Goal: Transaction & Acquisition: Purchase product/service

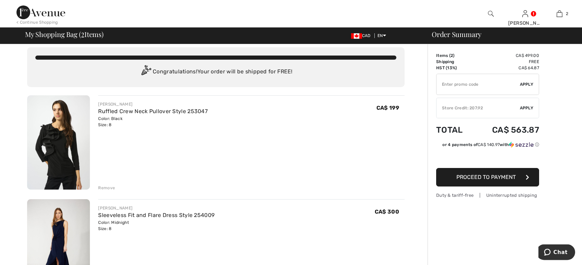
scroll to position [2, 0]
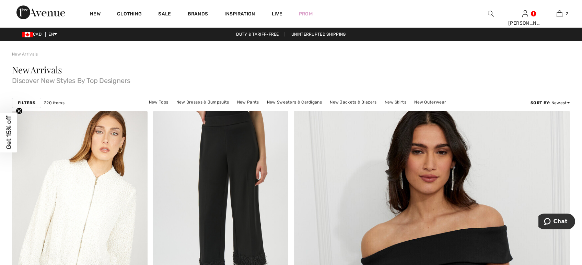
click at [491, 13] on img at bounding box center [491, 14] width 6 height 8
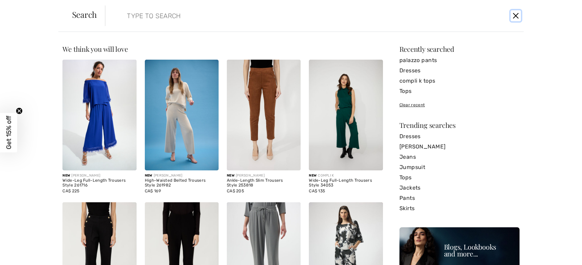
click at [518, 15] on button "Close" at bounding box center [516, 15] width 10 height 11
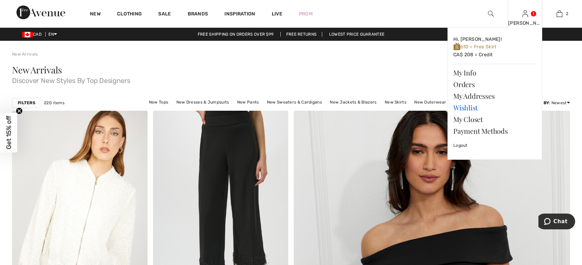
click at [472, 109] on link "Wishlist" at bounding box center [495, 108] width 83 height 12
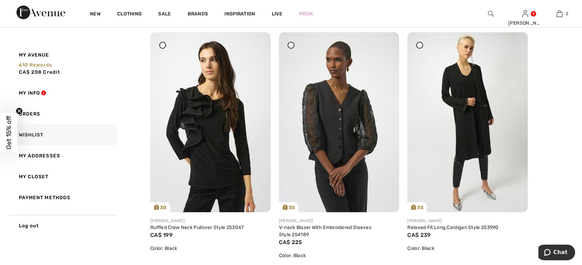
scroll to position [89, 0]
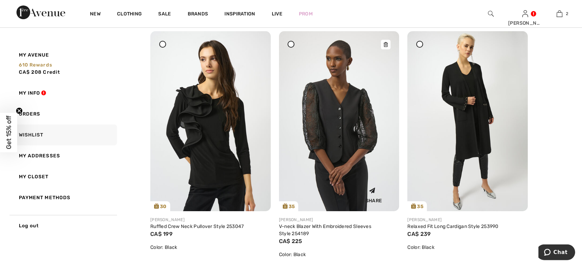
click at [360, 125] on img at bounding box center [339, 121] width 121 height 180
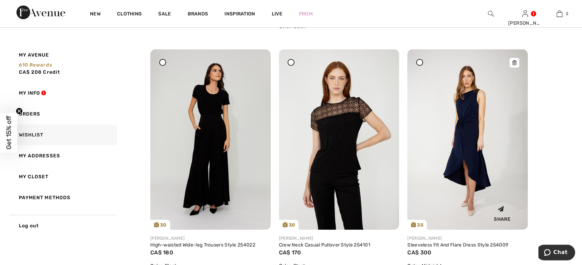
scroll to position [319, 0]
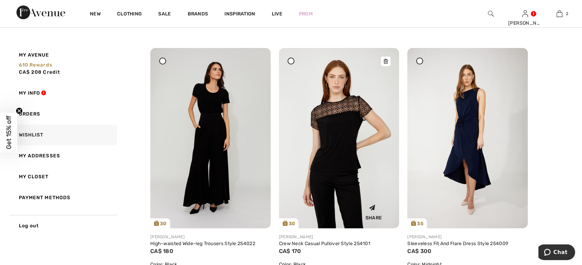
click at [386, 61] on icon at bounding box center [386, 61] width 4 height 5
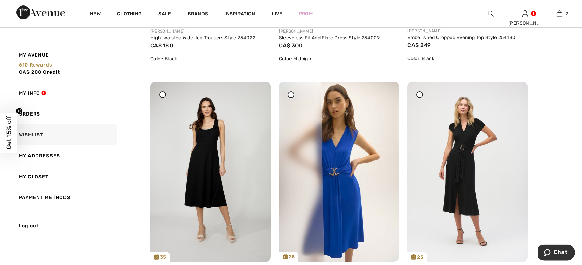
scroll to position [529, 0]
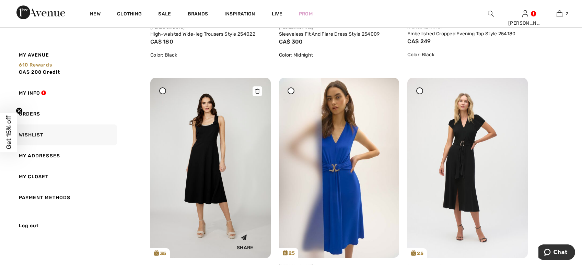
click at [256, 89] on icon at bounding box center [258, 91] width 4 height 5
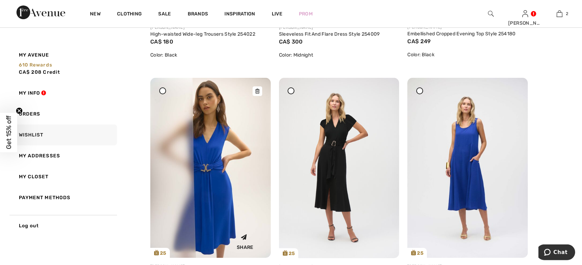
click at [260, 91] on div at bounding box center [258, 92] width 10 height 10
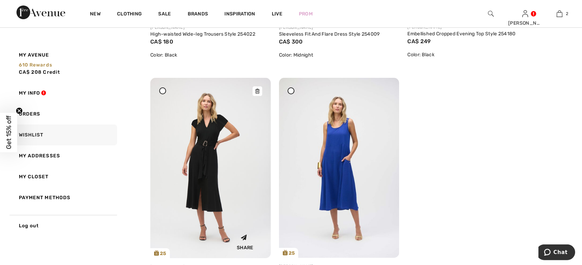
click at [256, 89] on icon at bounding box center [258, 91] width 4 height 5
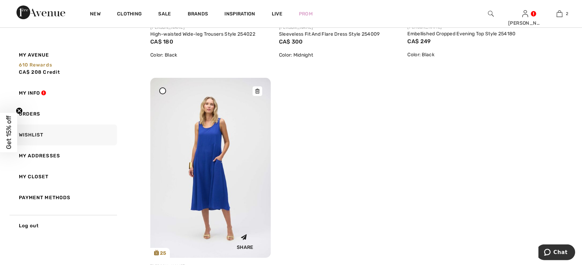
click at [261, 91] on div at bounding box center [258, 92] width 10 height 10
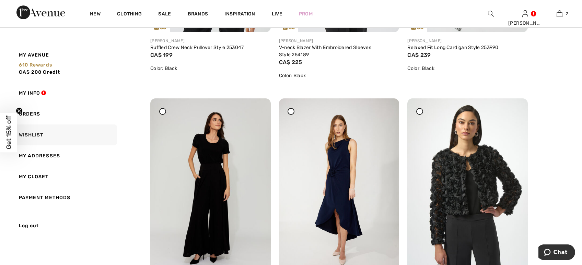
scroll to position [271, 0]
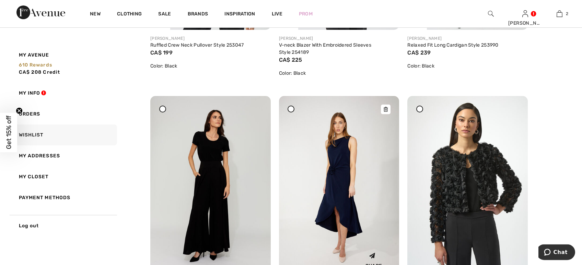
click at [344, 193] on img at bounding box center [339, 186] width 121 height 181
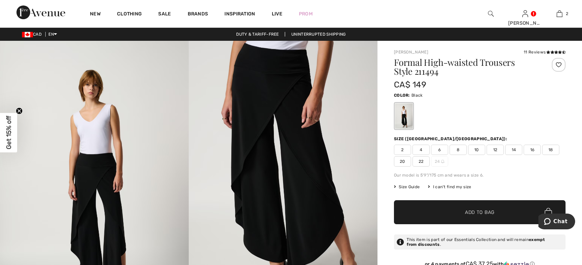
click at [463, 147] on span "8" at bounding box center [458, 150] width 17 height 10
click at [554, 52] on icon at bounding box center [553, 51] width 4 height 3
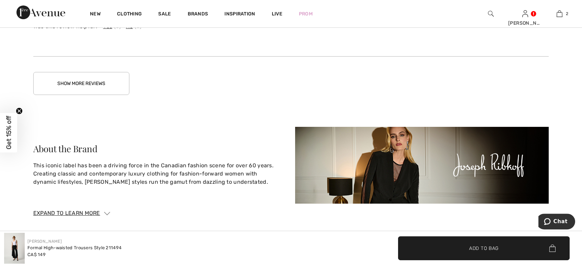
scroll to position [1607, 0]
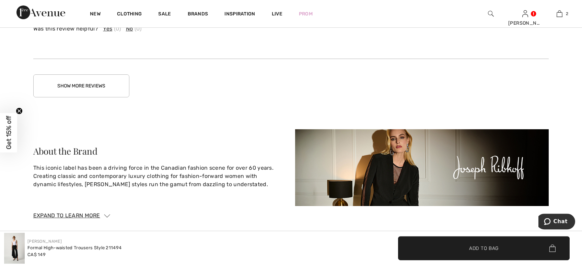
click at [90, 88] on button "Show More Reviews" at bounding box center [81, 86] width 96 height 23
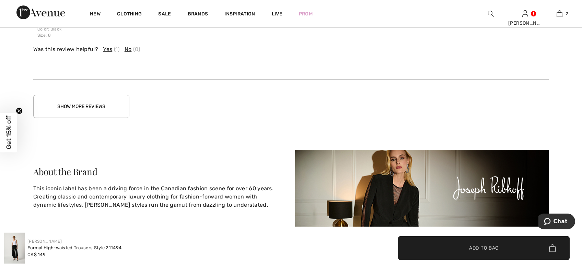
scroll to position [2016, 0]
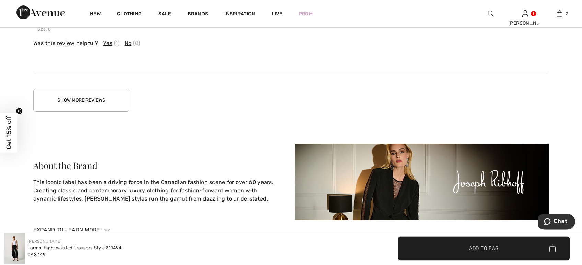
click at [74, 100] on button "Show More Reviews" at bounding box center [81, 100] width 96 height 23
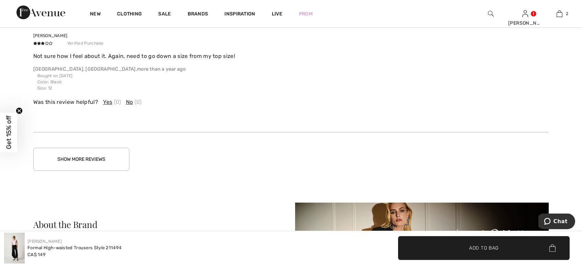
scroll to position [2387, 0]
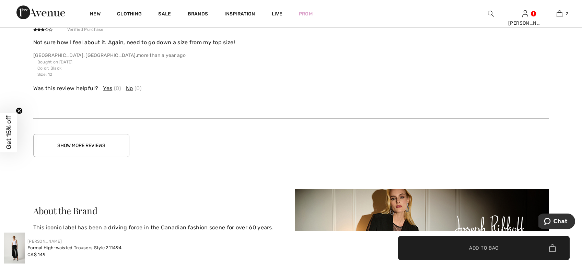
click at [102, 147] on button "Show More Reviews" at bounding box center [81, 145] width 96 height 23
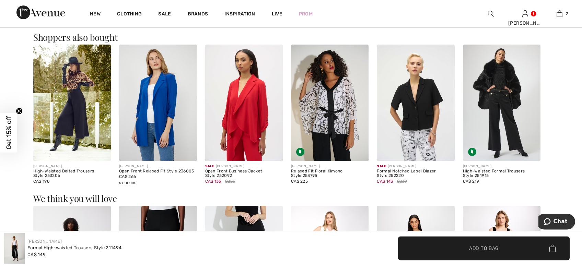
scroll to position [870, 0]
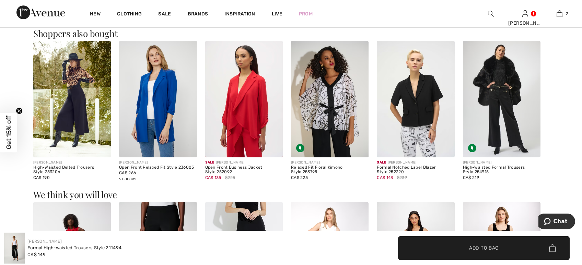
click at [81, 90] on img at bounding box center [72, 99] width 78 height 117
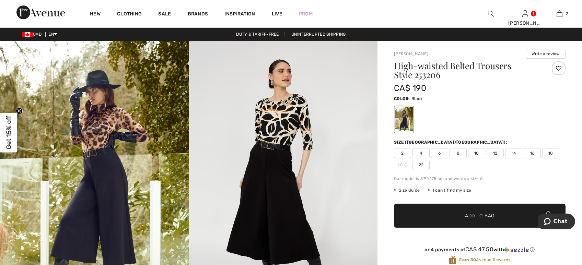
click at [102, 154] on img at bounding box center [94, 182] width 189 height 283
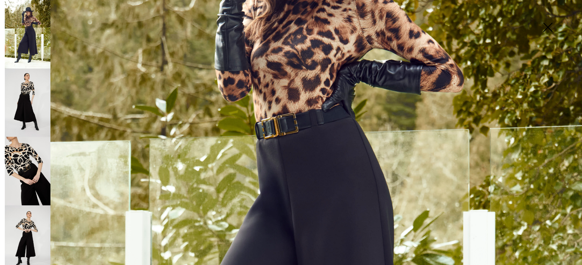
scroll to position [220, 0]
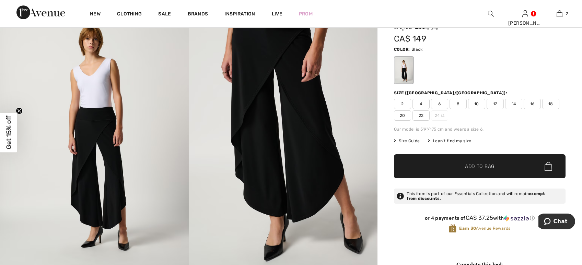
scroll to position [39, 0]
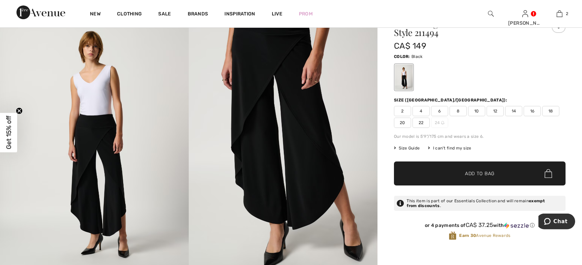
click at [455, 109] on span "8" at bounding box center [458, 111] width 17 height 10
click at [458, 177] on span "✔ Added to Bag" at bounding box center [470, 173] width 42 height 7
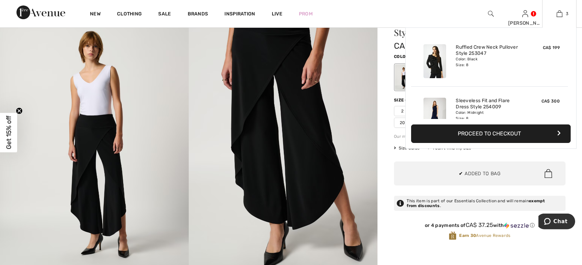
scroll to position [75, 0]
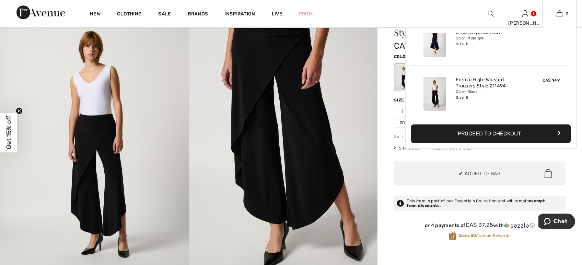
click at [491, 135] on button "Proceed to Checkout" at bounding box center [491, 134] width 160 height 19
